Goal: Information Seeking & Learning: Learn about a topic

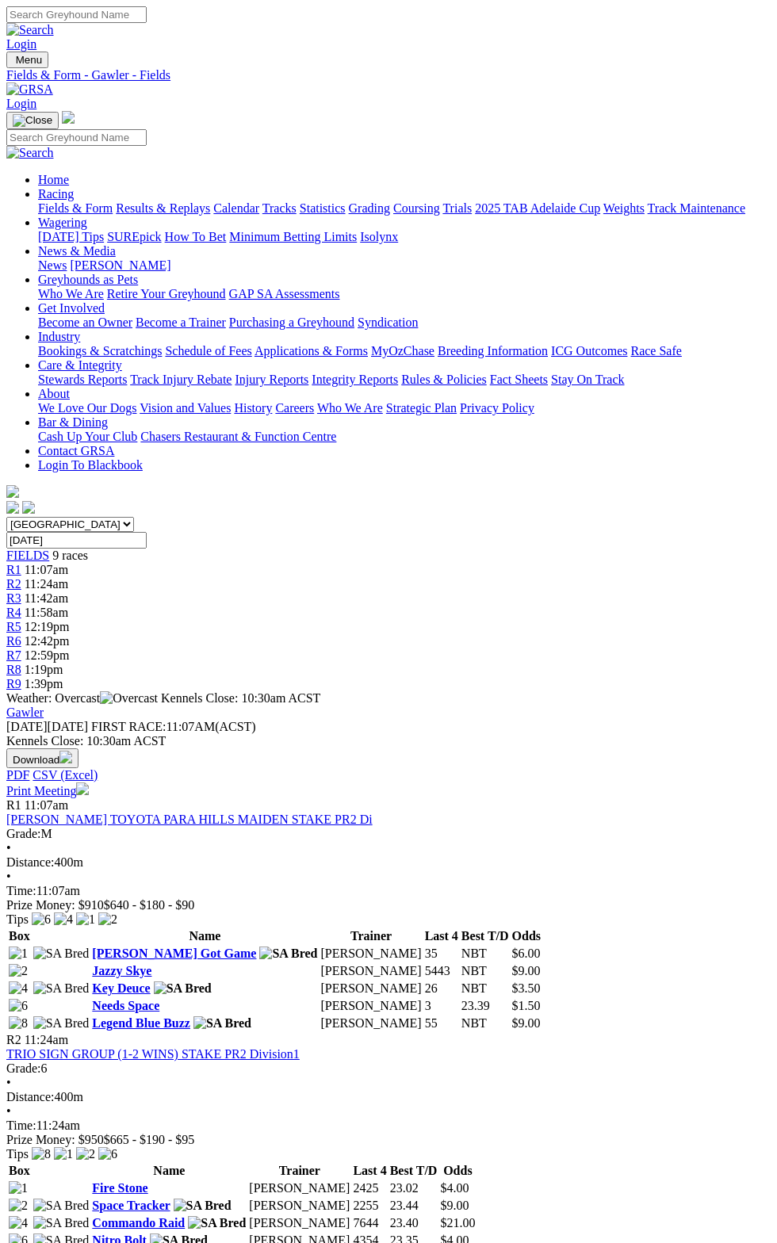
scroll to position [843, 0]
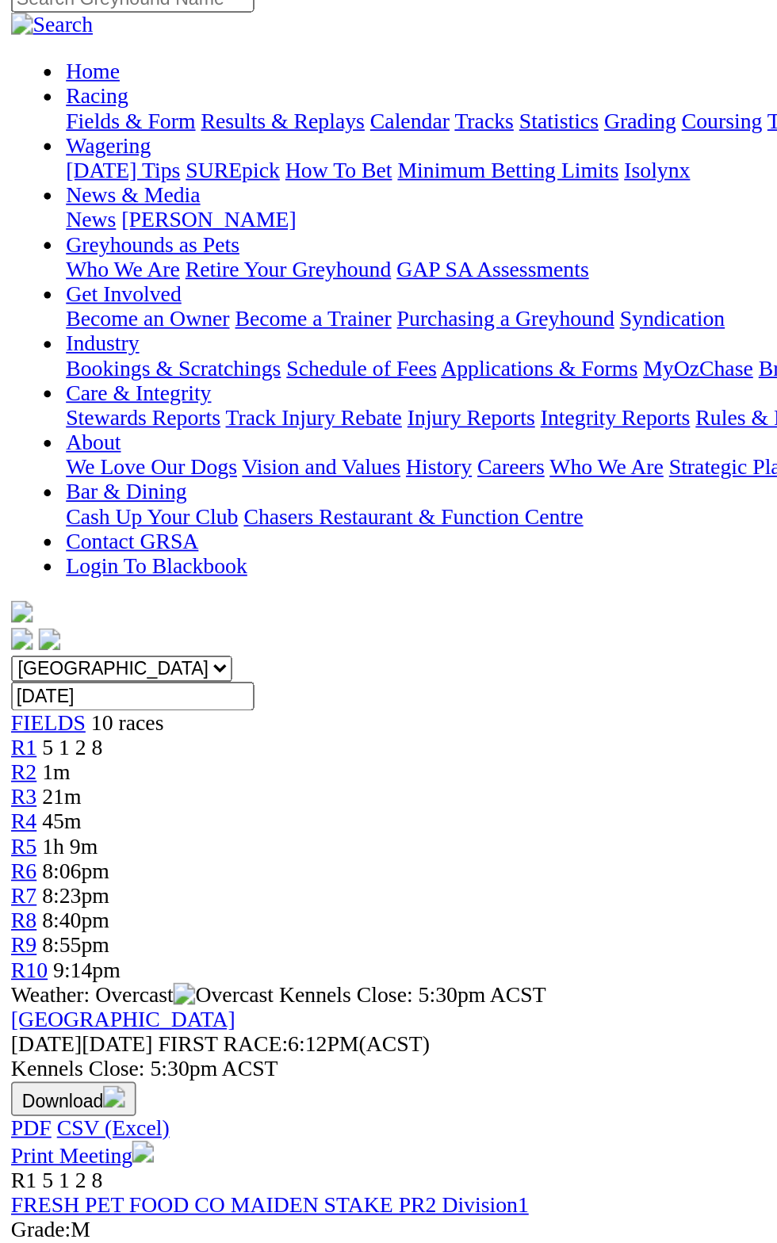
click at [398, 891] on td "-" at bounding box center [415, 899] width 35 height 16
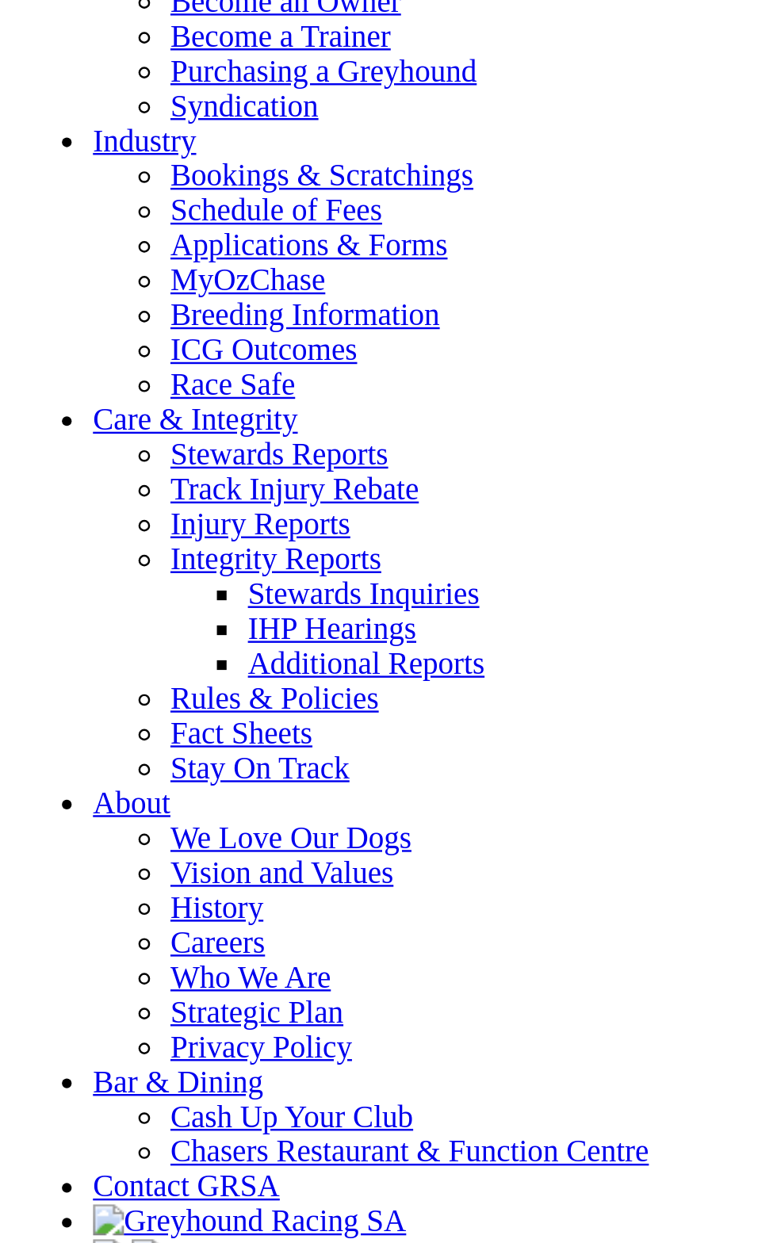
scroll to position [5503, 0]
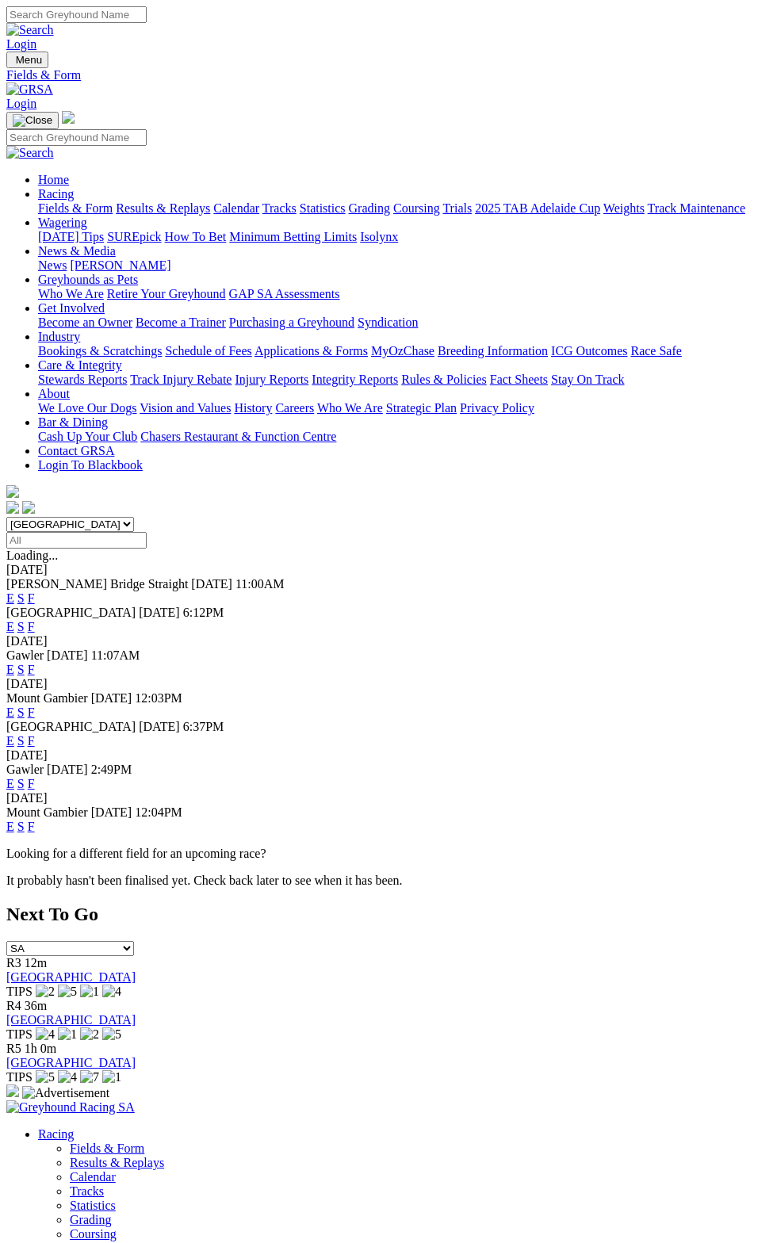
click at [770, 605] on div "[GEOGRAPHIC_DATA] [DATE] 6:12PM E S F" at bounding box center [388, 619] width 764 height 29
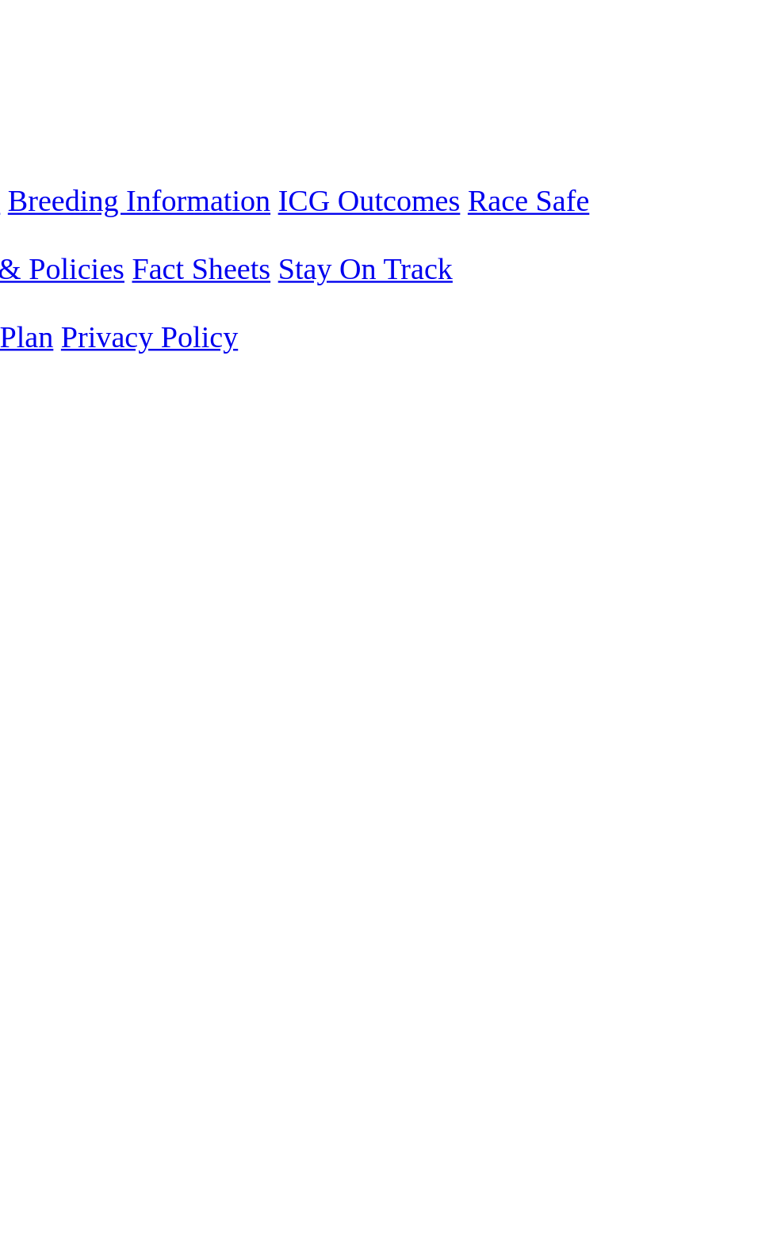
scroll to position [13, 0]
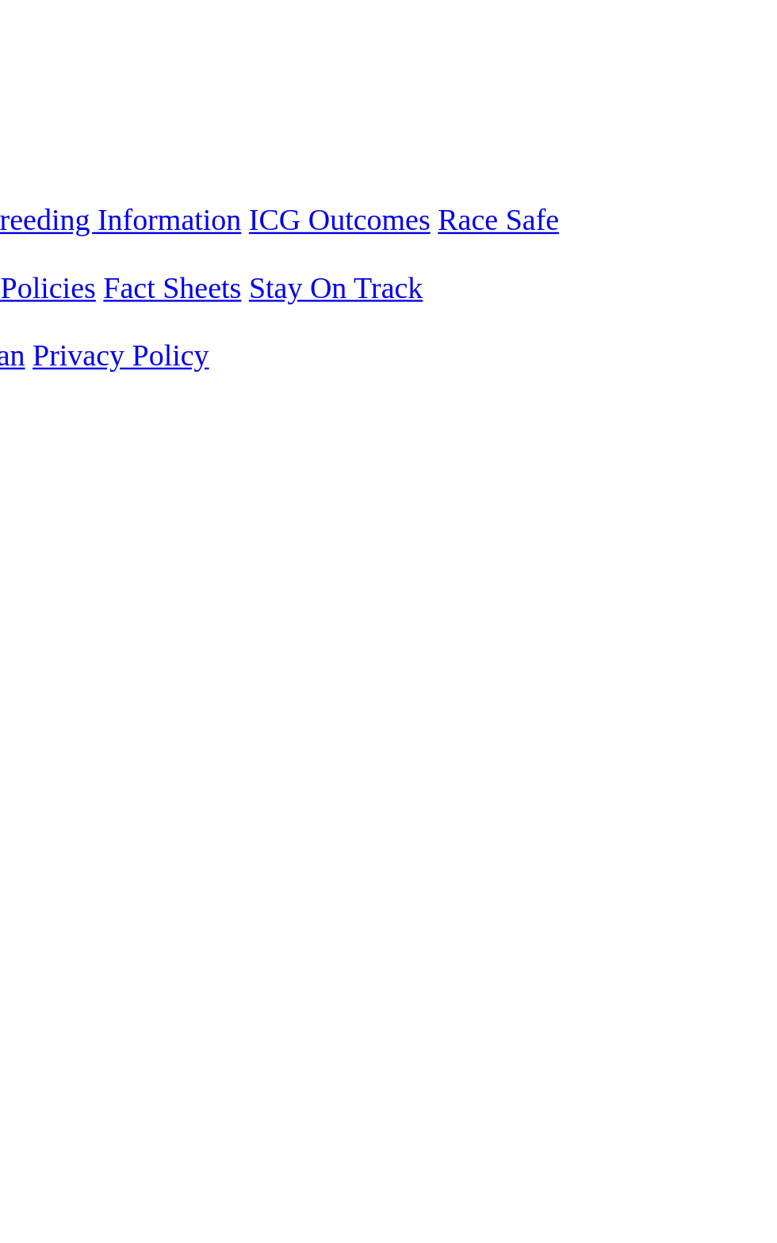
click at [746, 649] on div "E S F" at bounding box center [388, 656] width 764 height 14
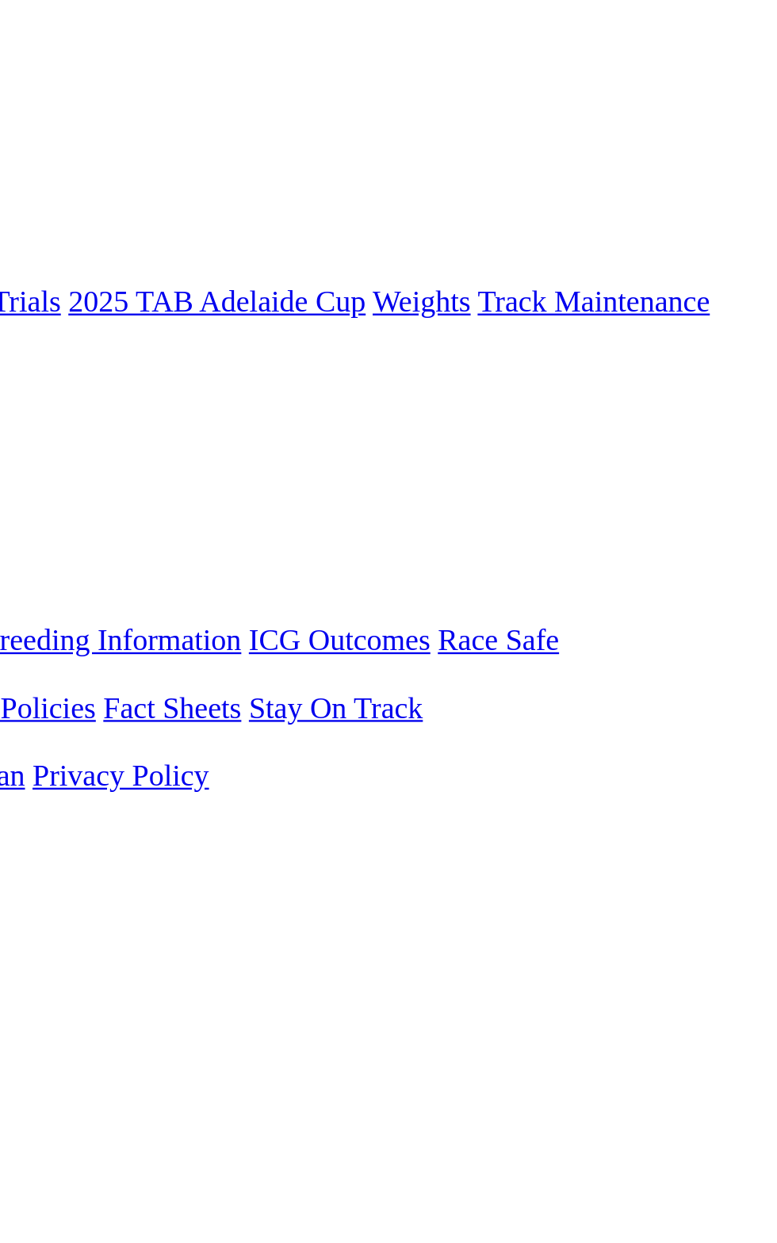
click at [35, 606] on link "F" at bounding box center [31, 612] width 7 height 13
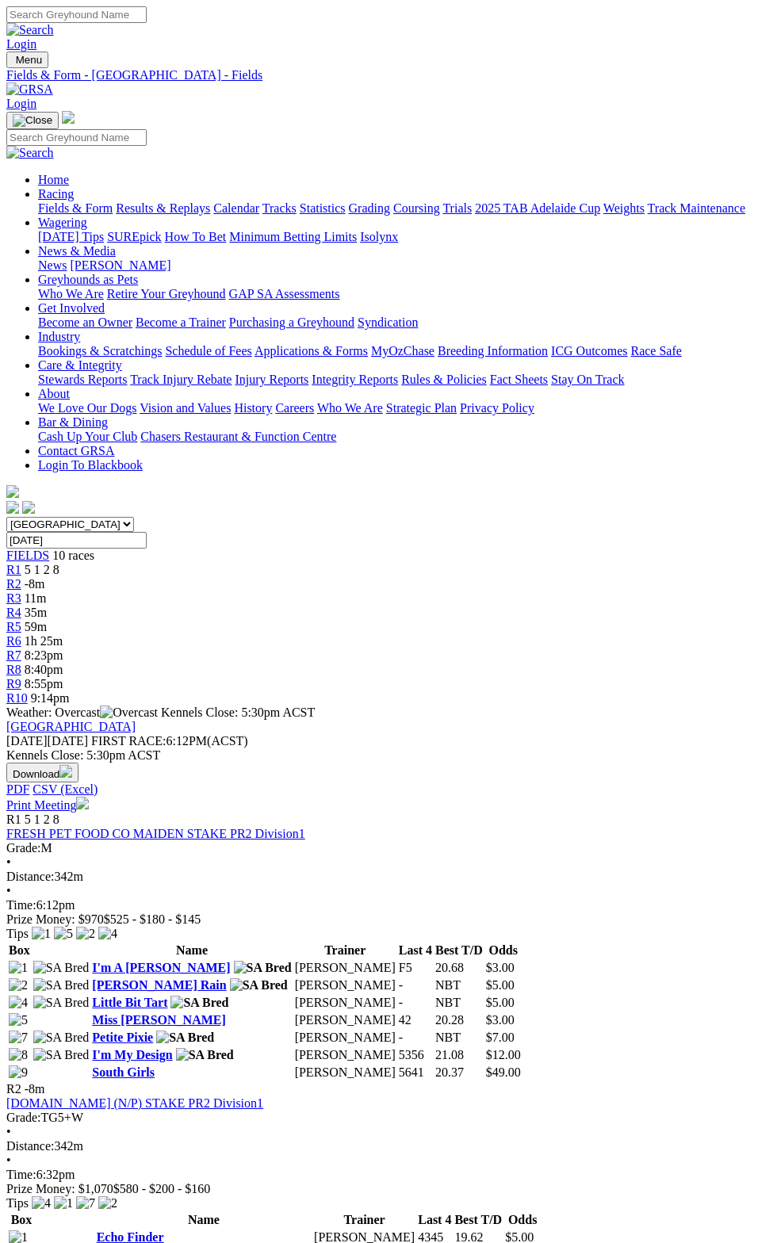
scroll to position [14, 0]
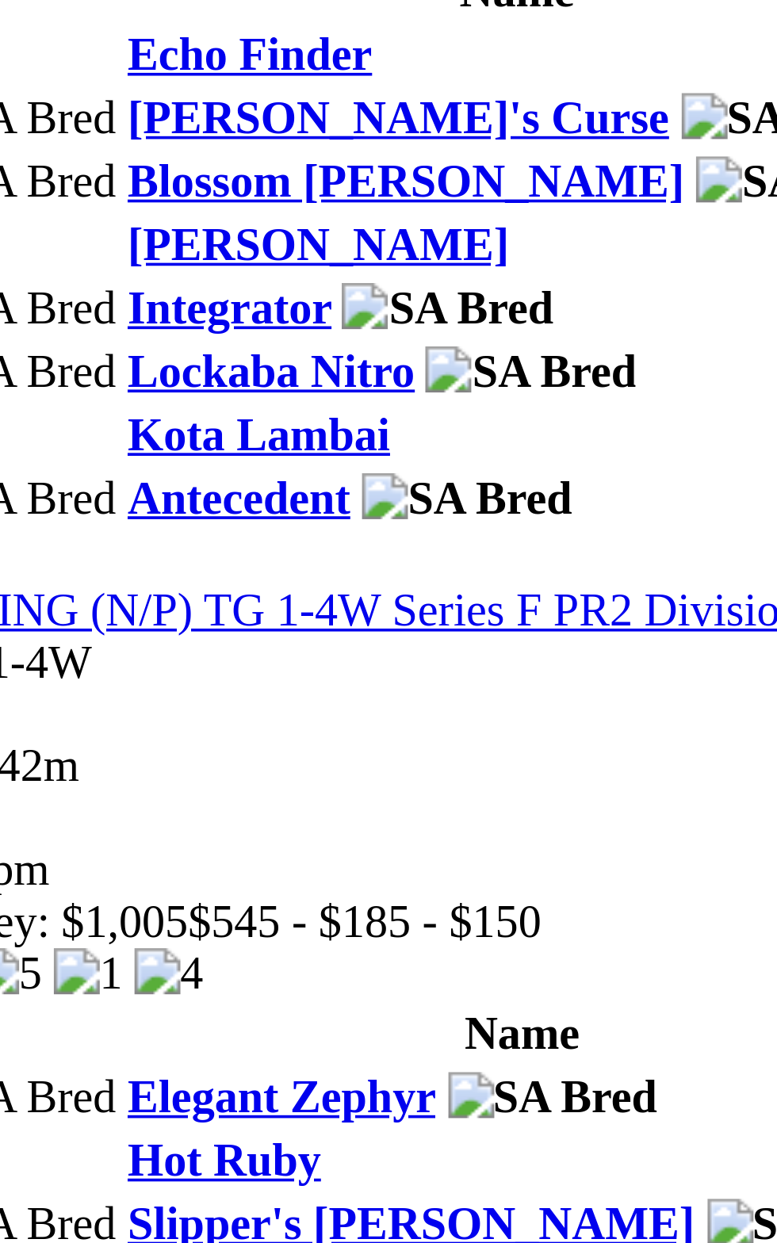
scroll to position [410, 0]
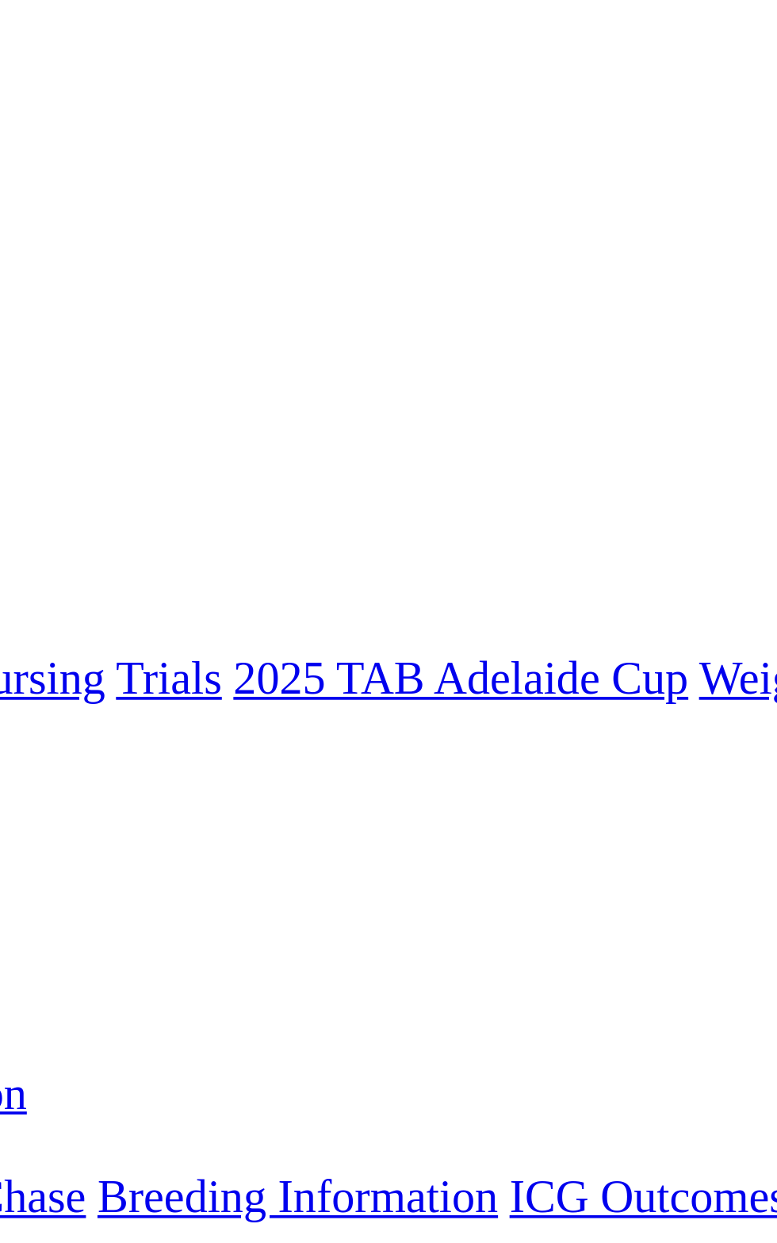
scroll to position [0, 0]
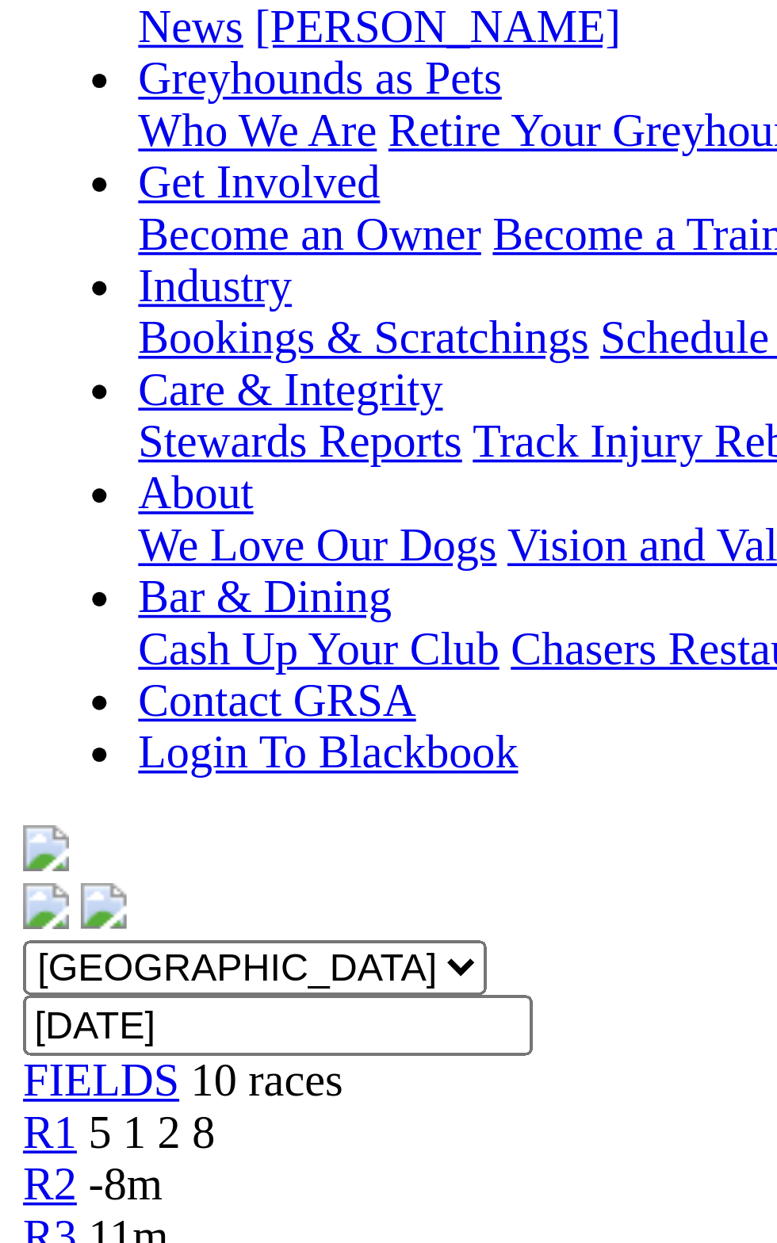
click at [125, 1065] on link "South Girls" at bounding box center [123, 1071] width 63 height 13
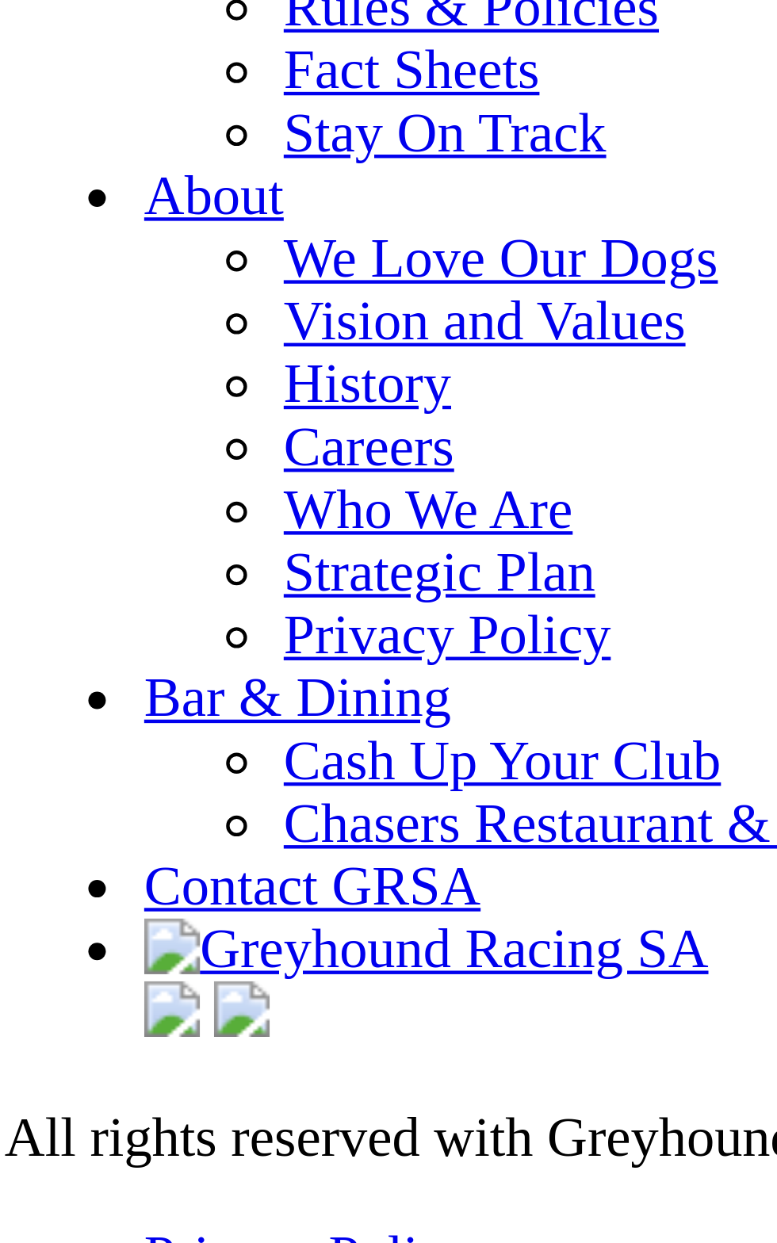
scroll to position [5503, 0]
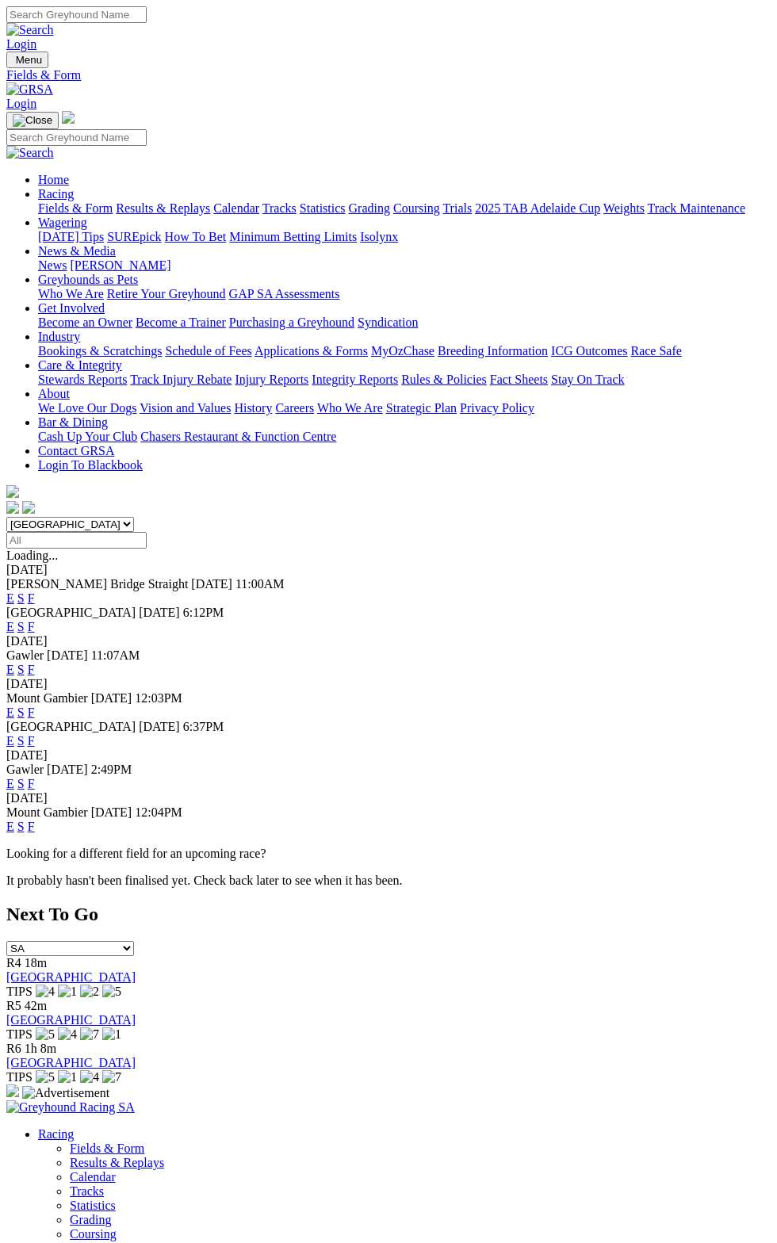
click at [35, 620] on link "F" at bounding box center [31, 626] width 7 height 13
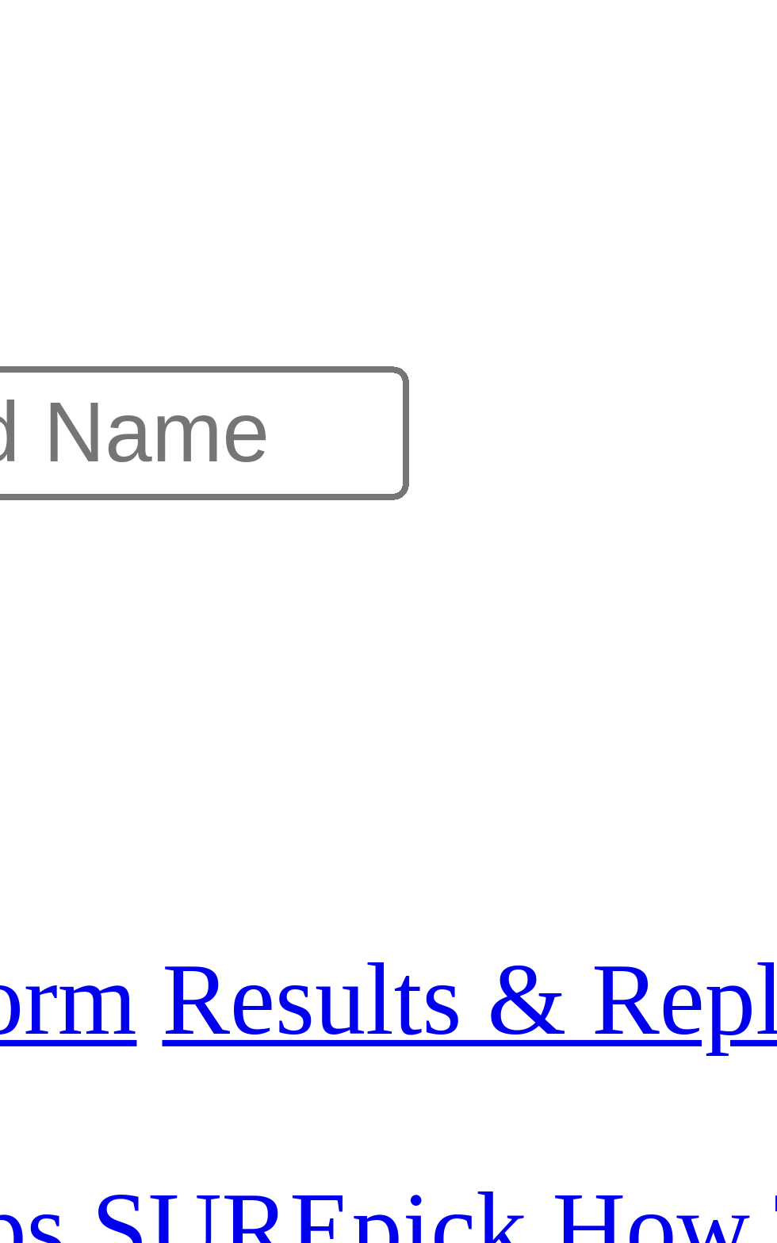
click at [59, 577] on span "4 2 1 5" at bounding box center [42, 583] width 35 height 13
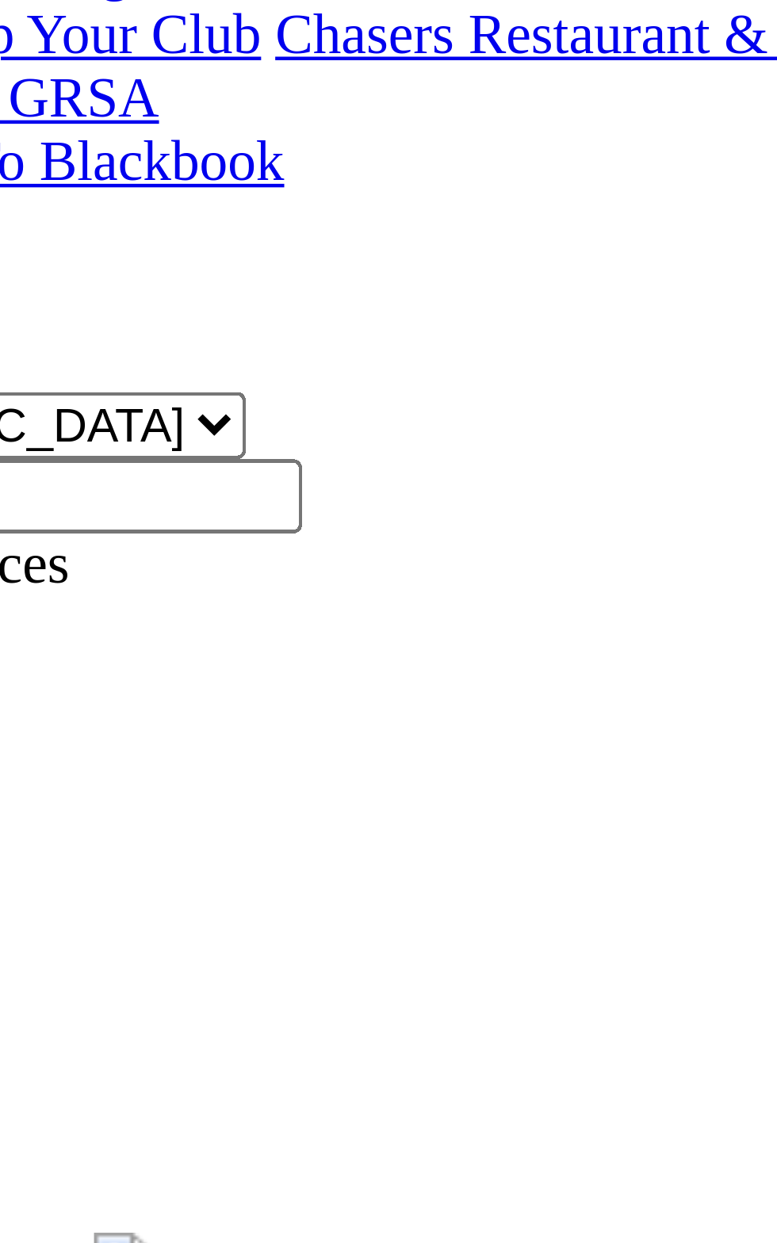
scroll to position [9, 0]
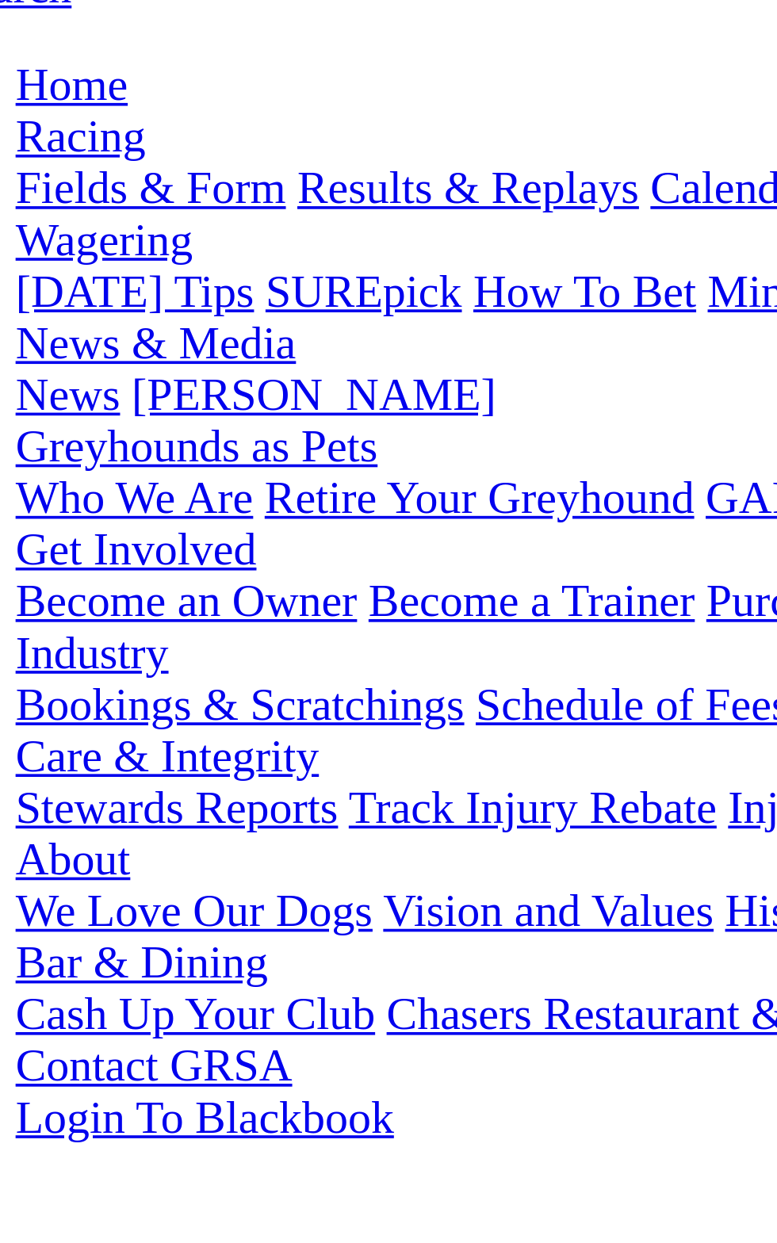
scroll to position [0, 0]
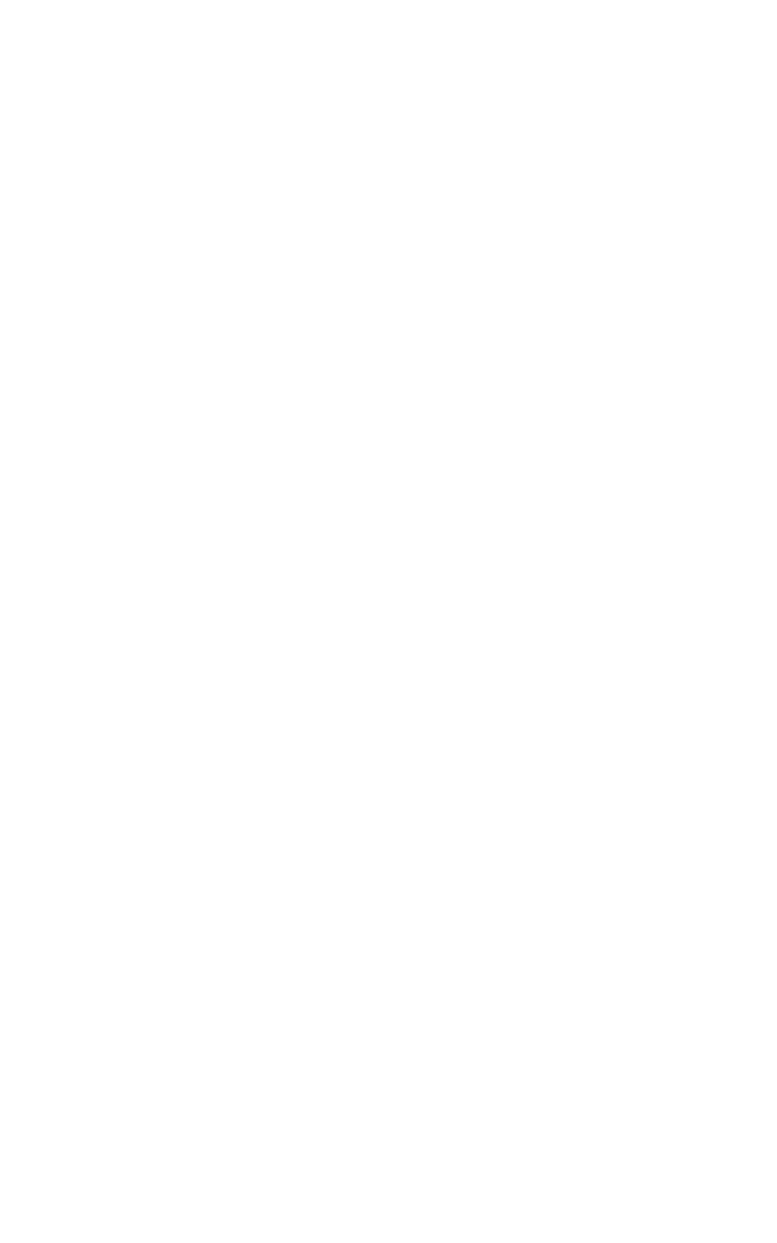
click at [238, 591] on div "R3 2 1 4 7" at bounding box center [388, 598] width 764 height 14
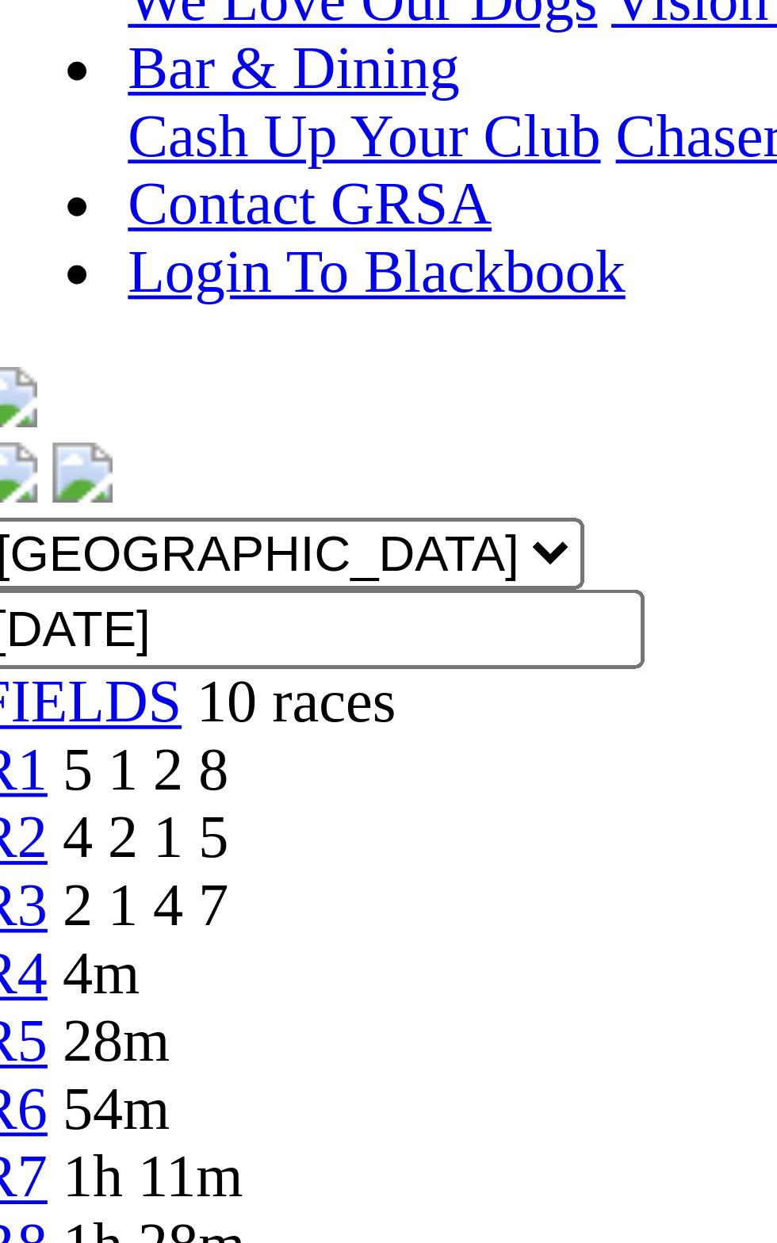
scroll to position [6, 0]
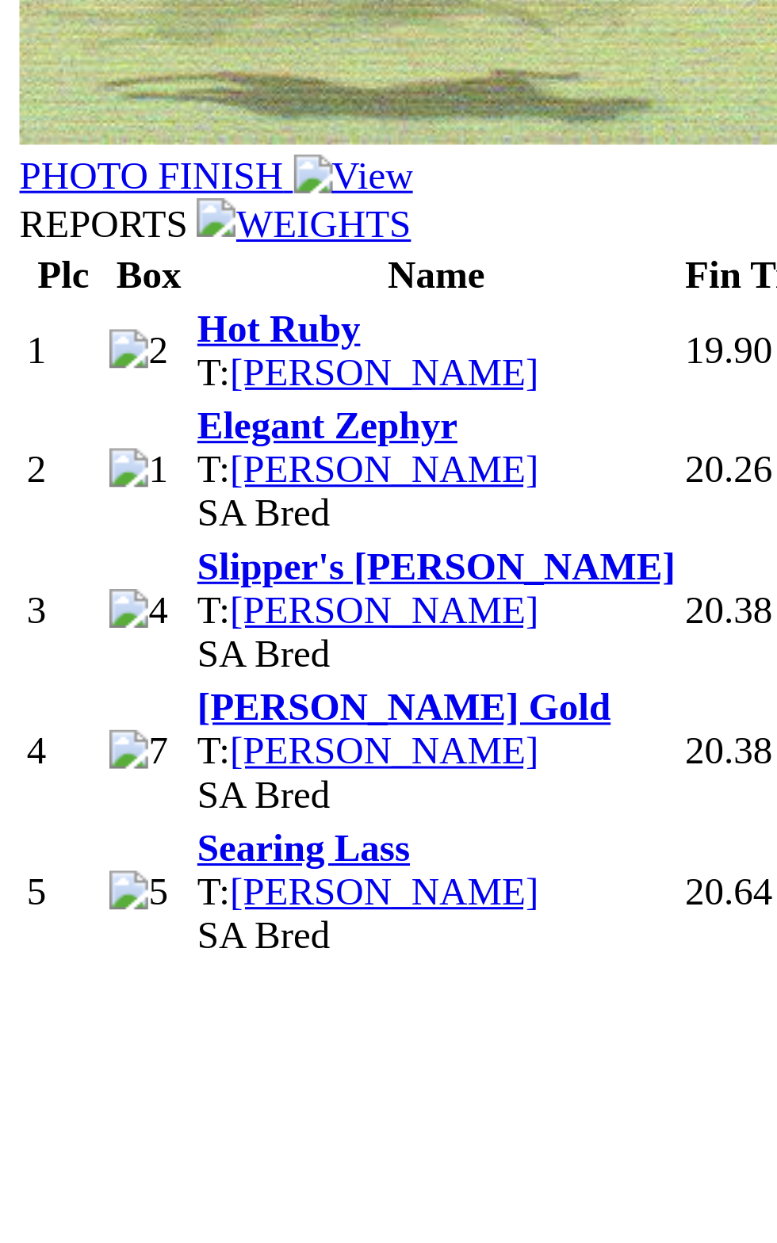
scroll to position [376, 0]
